Goal: Information Seeking & Learning: Learn about a topic

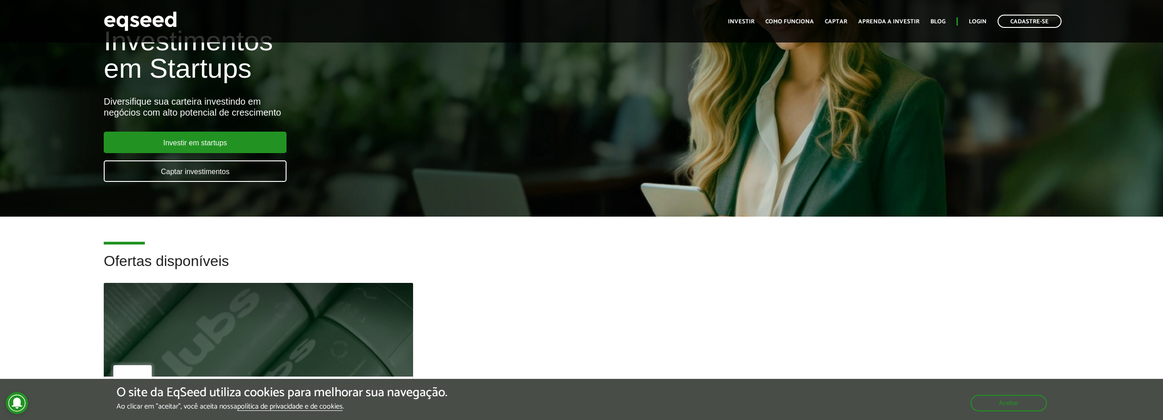
scroll to position [91, 0]
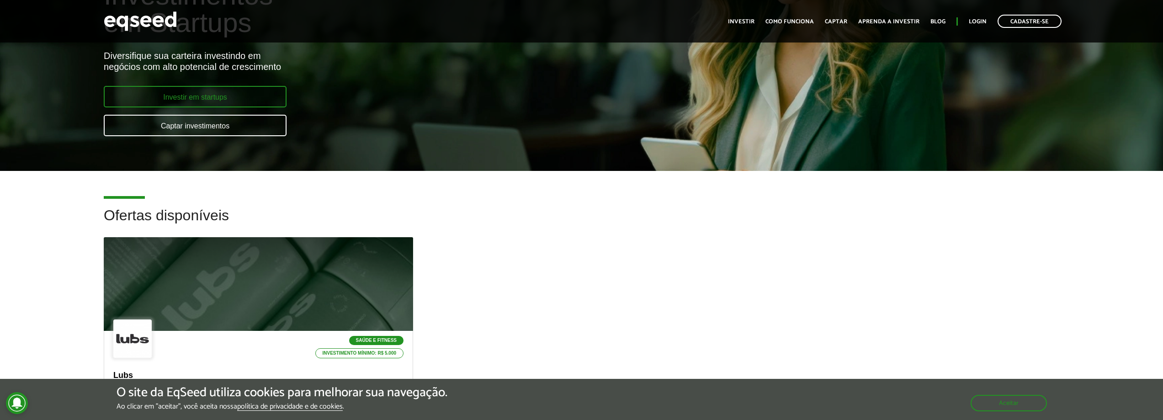
click at [199, 89] on link "Investir em startups" at bounding box center [195, 96] width 183 height 21
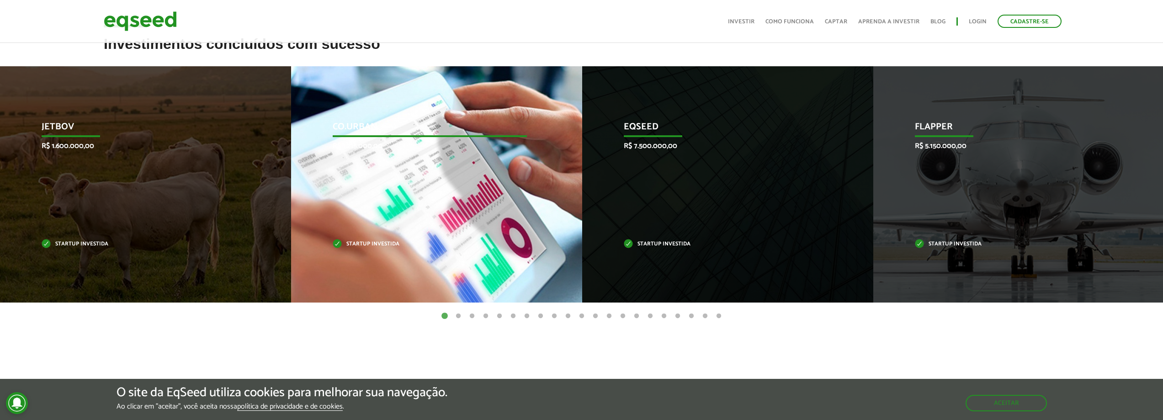
scroll to position [366, 0]
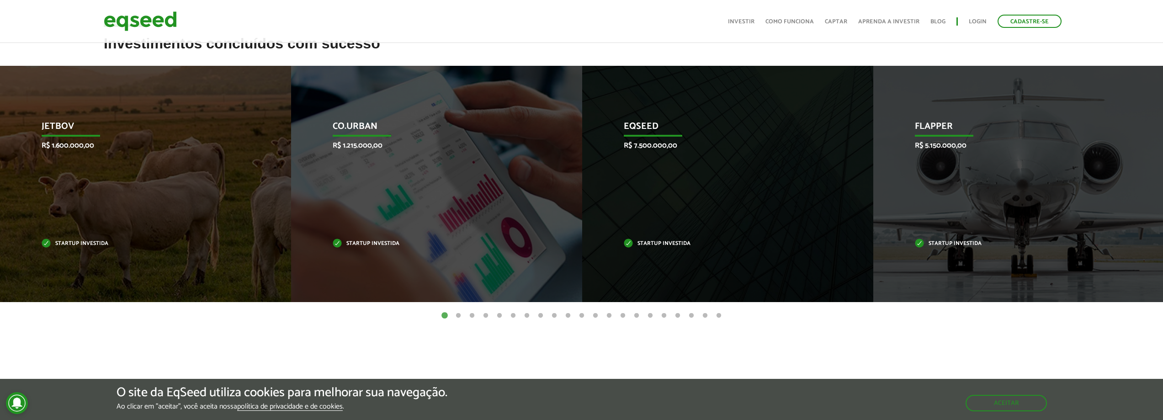
click at [459, 317] on button "2" at bounding box center [458, 315] width 9 height 9
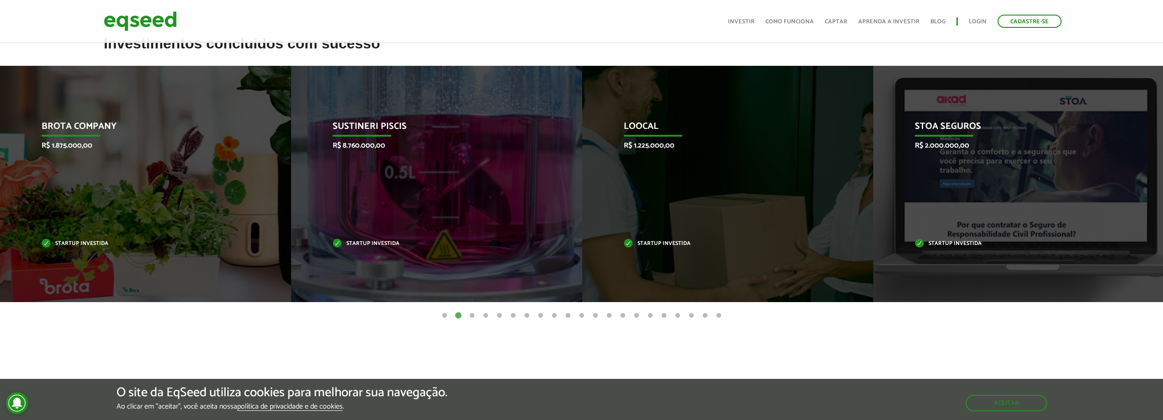
click at [470, 315] on button "3" at bounding box center [471, 315] width 9 height 9
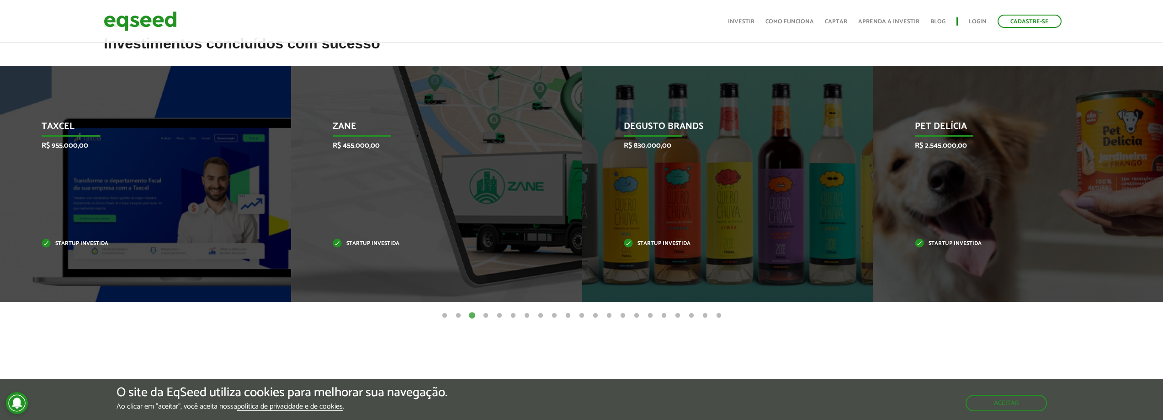
click at [486, 315] on button "4" at bounding box center [485, 315] width 9 height 9
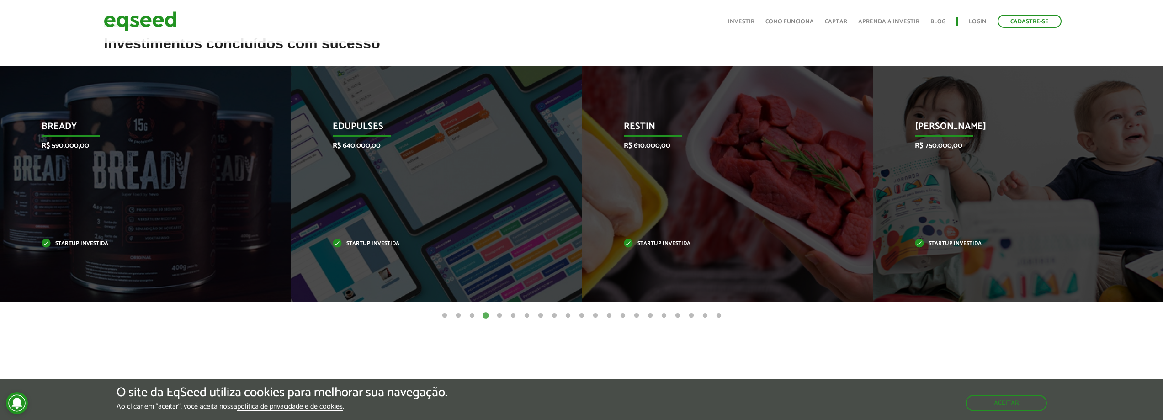
click at [498, 315] on button "5" at bounding box center [499, 315] width 9 height 9
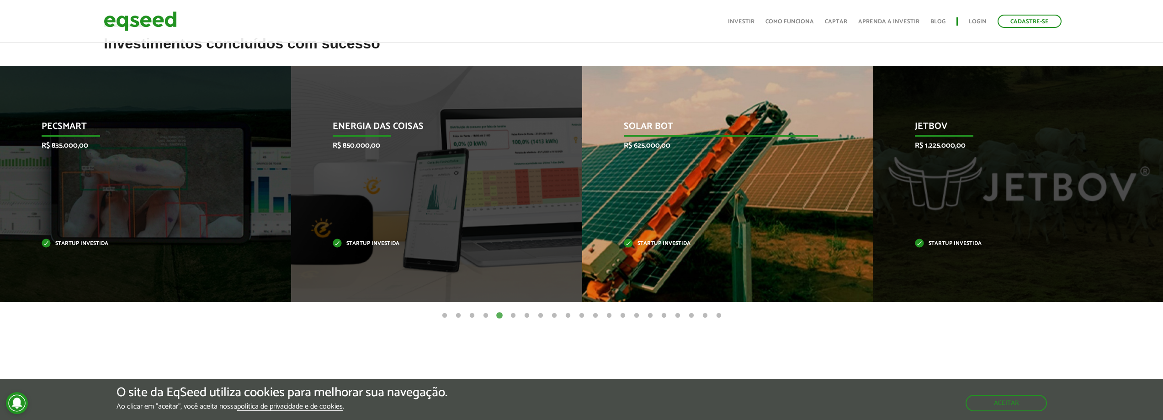
click at [743, 208] on div "Solar Bot R$ 625.000,00 Startup investida" at bounding box center [720, 184] width 277 height 236
click at [651, 136] on p "Solar Bot" at bounding box center [721, 129] width 194 height 16
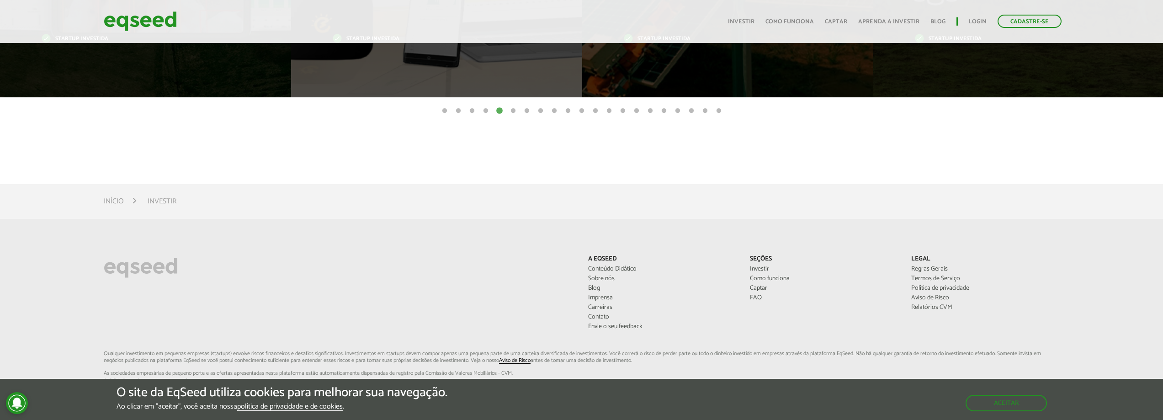
scroll to position [411, 0]
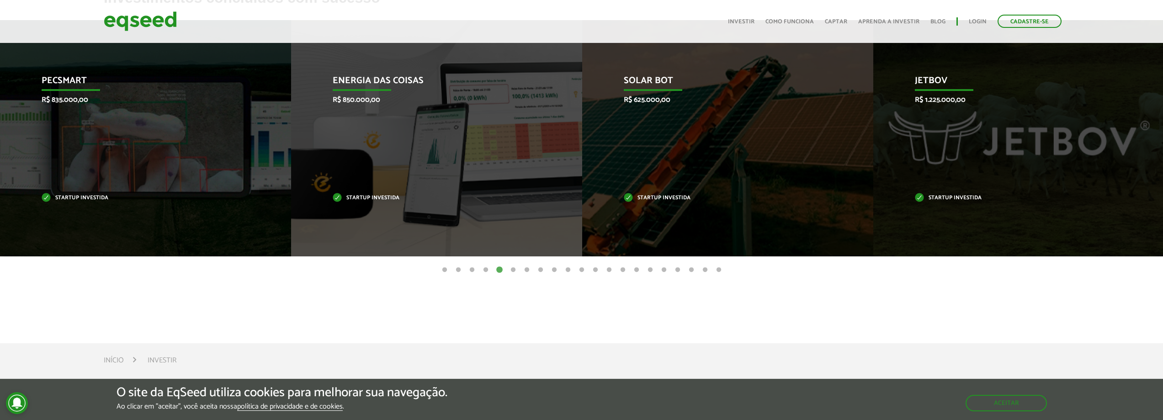
click at [510, 267] on button "6" at bounding box center [513, 269] width 9 height 9
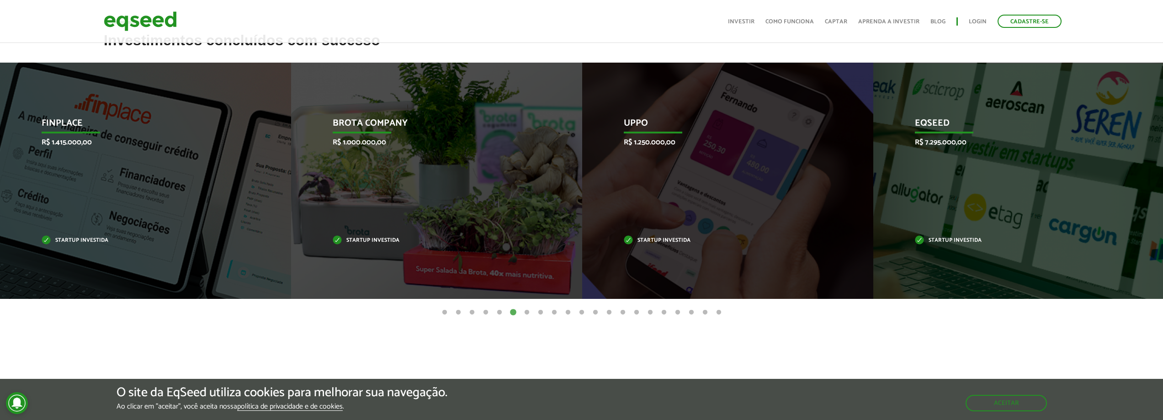
scroll to position [320, 0]
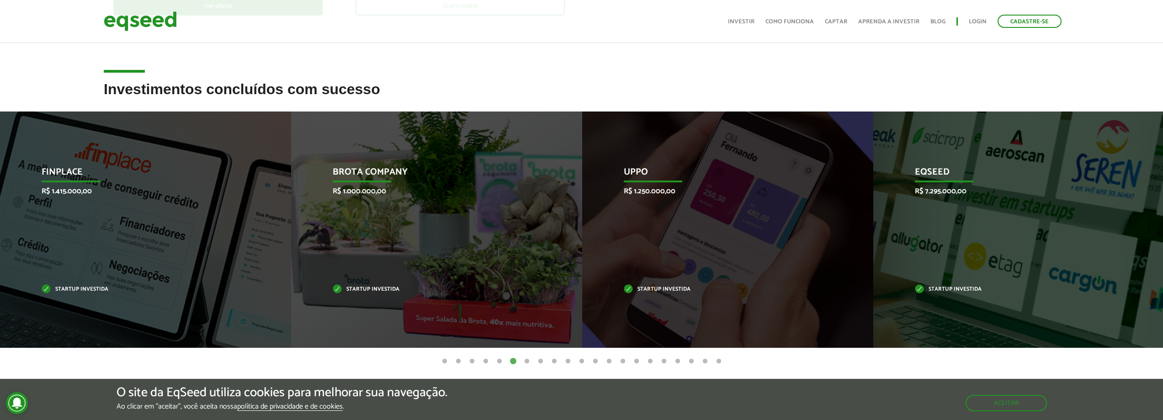
click at [529, 360] on button "7" at bounding box center [526, 361] width 9 height 9
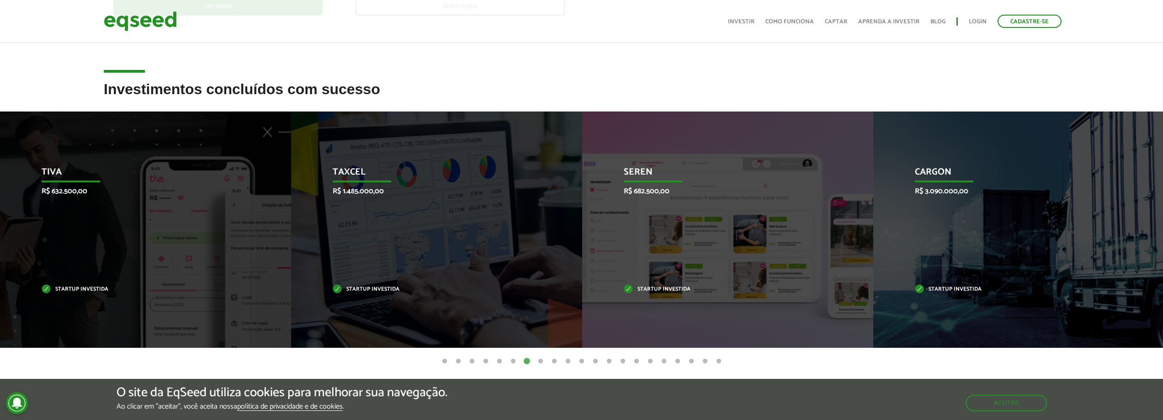
click at [541, 362] on button "8" at bounding box center [540, 361] width 9 height 9
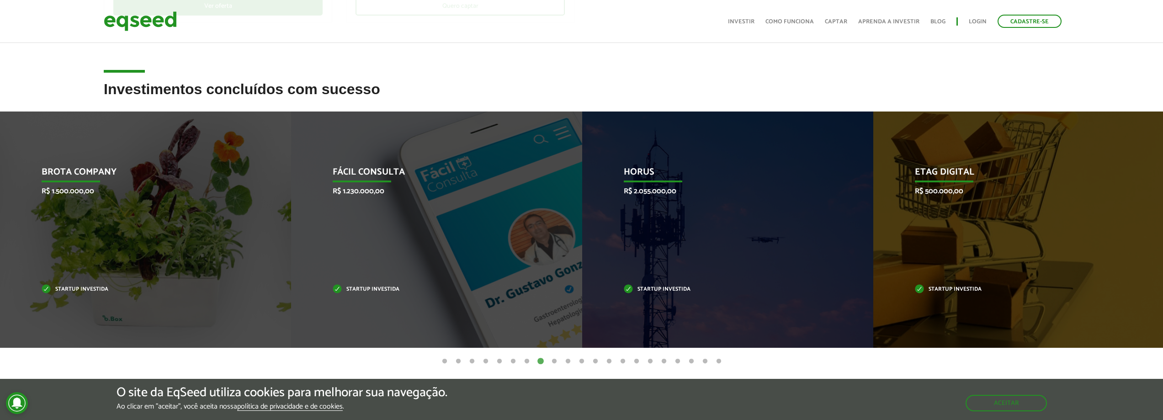
click at [552, 364] on button "9" at bounding box center [554, 361] width 9 height 9
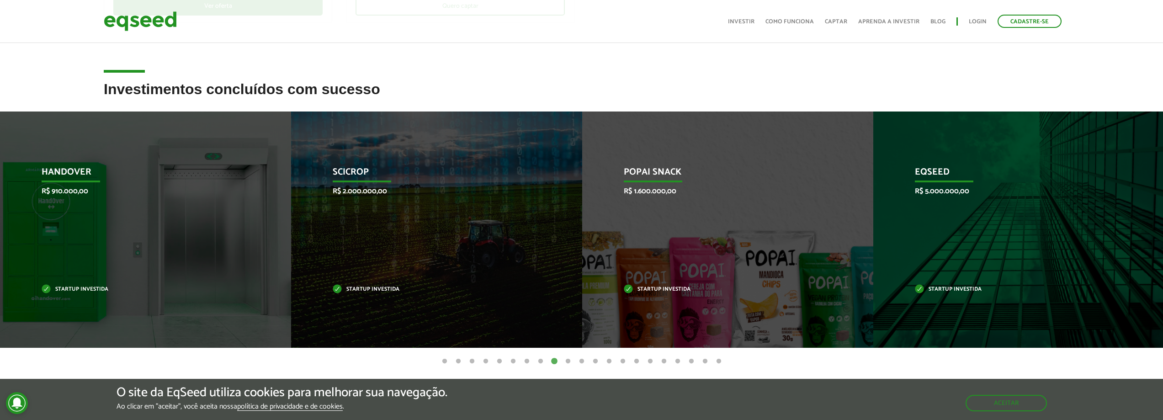
click at [568, 362] on button "10" at bounding box center [567, 361] width 9 height 9
